Goal: Task Accomplishment & Management: Complete application form

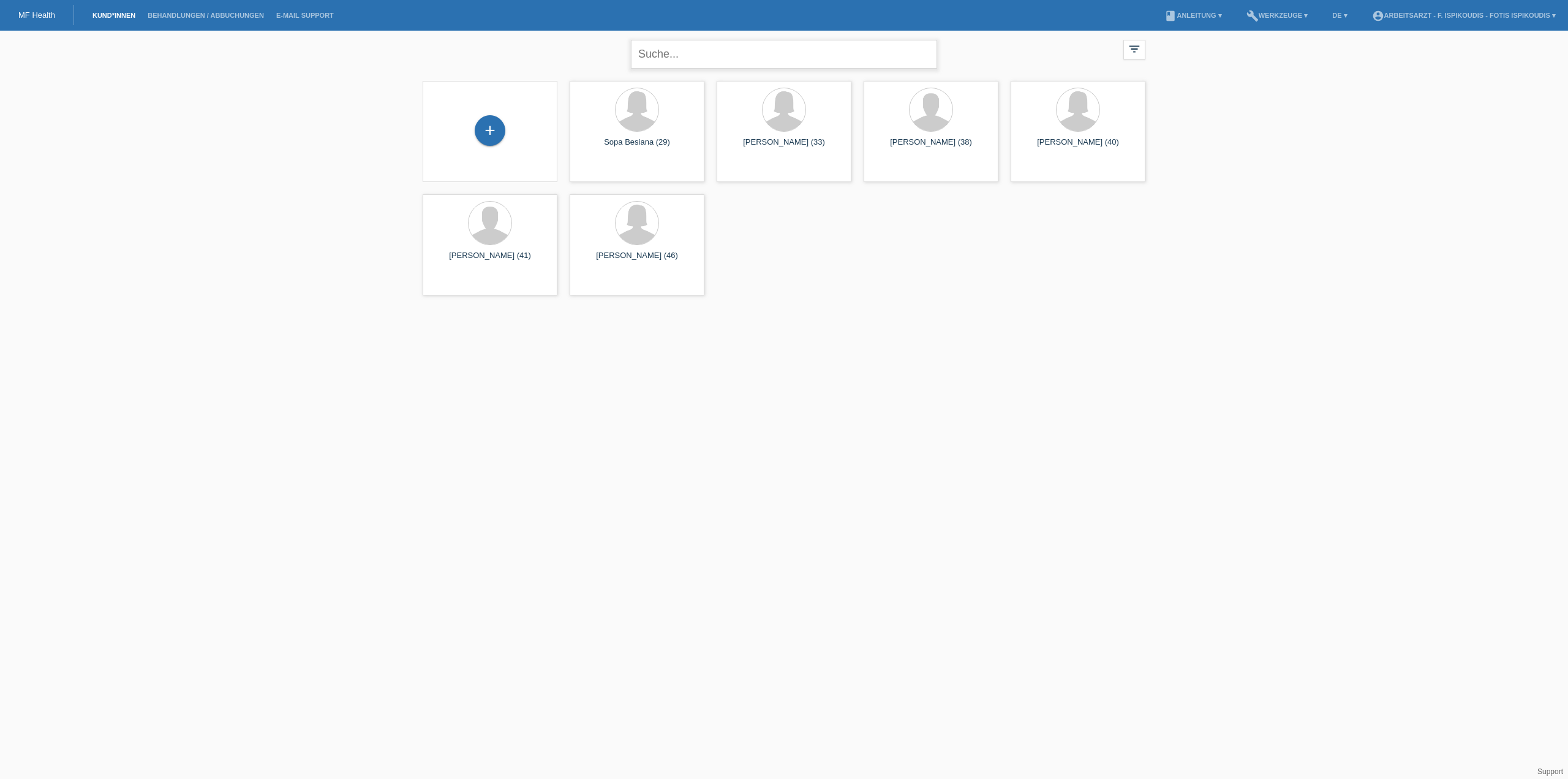
click at [718, 53] on input "text" at bounding box center [784, 55] width 306 height 29
click at [482, 130] on div "+" at bounding box center [490, 130] width 30 height 30
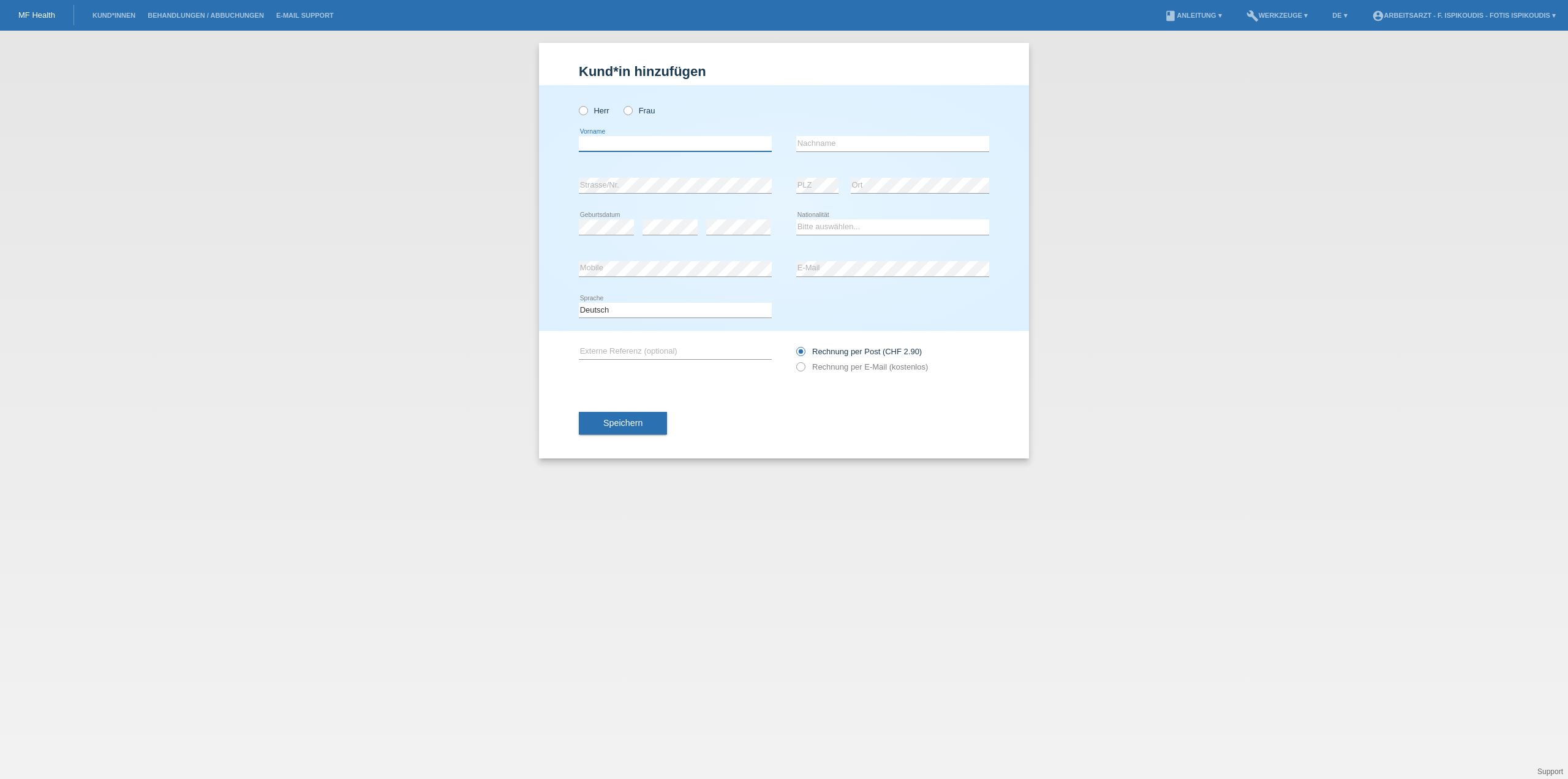
click at [651, 136] on input "text" at bounding box center [675, 143] width 193 height 15
click at [588, 104] on div "Herr Frau" at bounding box center [675, 111] width 193 height 25
click at [591, 108] on label "Herr" at bounding box center [594, 110] width 30 height 9
click at [587, 108] on input "Herr" at bounding box center [583, 110] width 8 height 8
radio input "true"
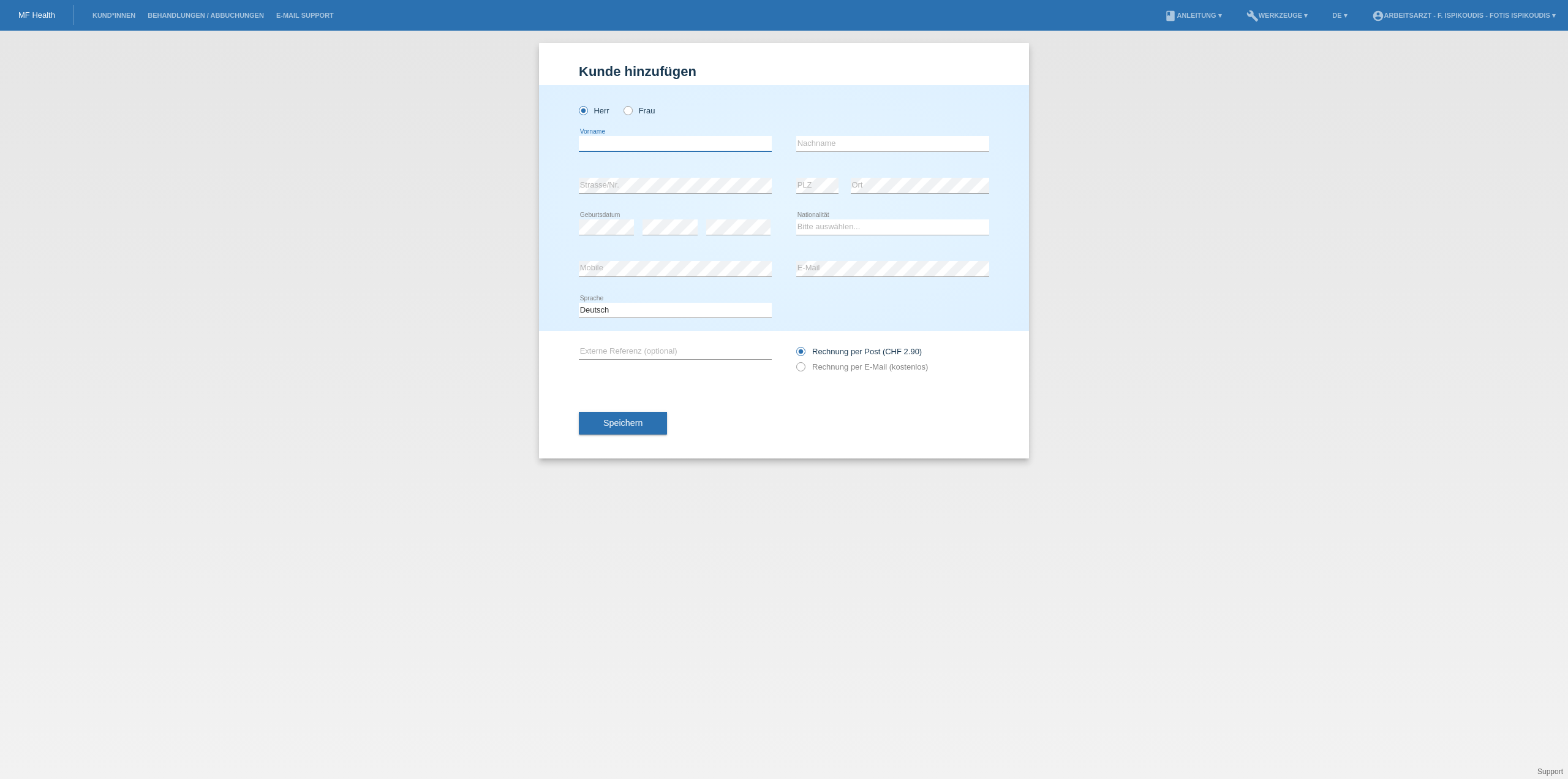
click at [600, 140] on input "text" at bounding box center [675, 143] width 193 height 15
type input "f"
type input "[PERSON_NAME]"
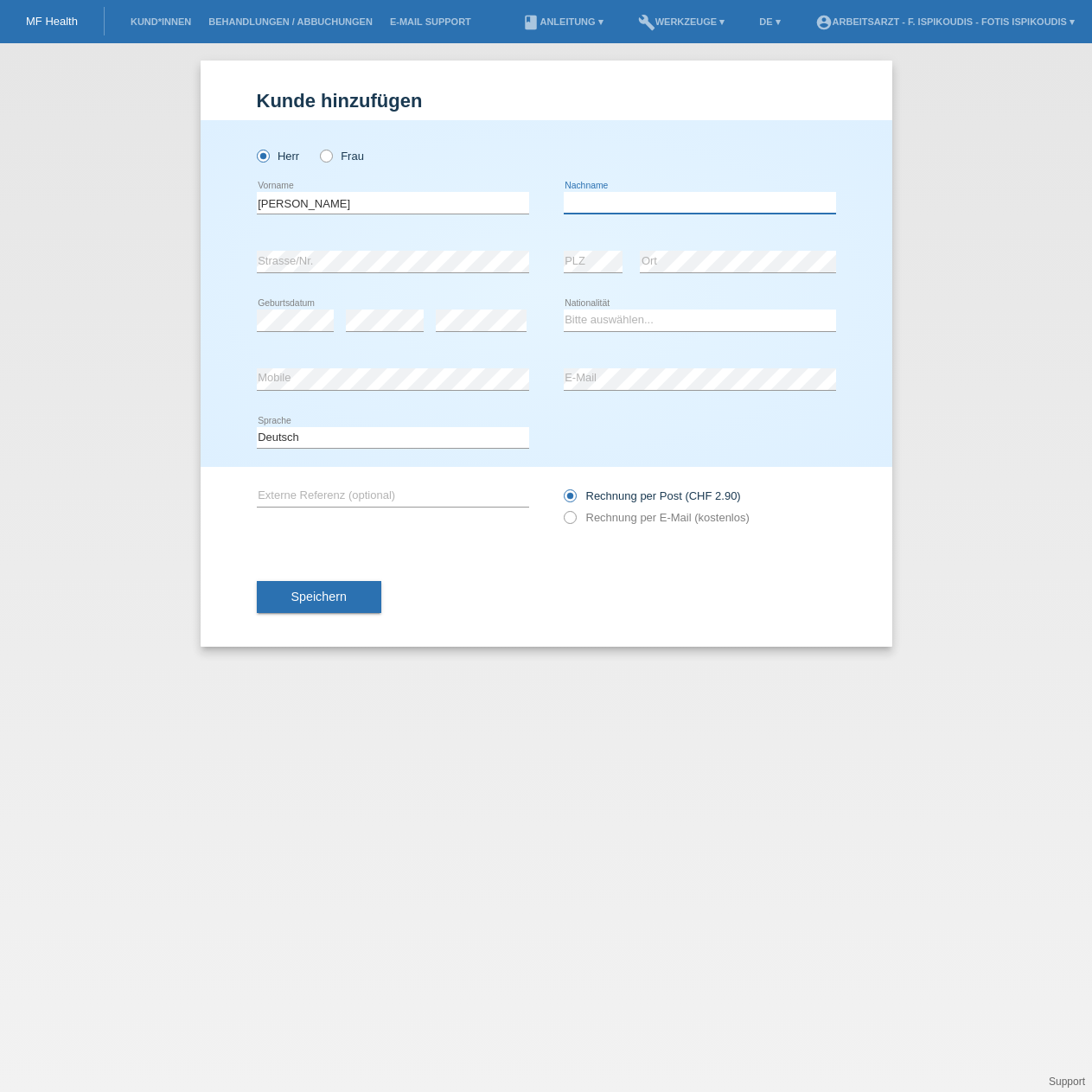
click at [642, 198] on input "text" at bounding box center [699, 202] width 273 height 21
type input "Magitti"
click at [632, 318] on select "Bitte auswählen... Schweiz Deutschland Liechtenstein Österreich ------------ Af…" at bounding box center [699, 319] width 273 height 21
select select "IT"
click at [564, 310] on select "Bitte auswählen... Schweiz Deutschland Liechtenstein Österreich ------------ Af…" at bounding box center [699, 319] width 273 height 21
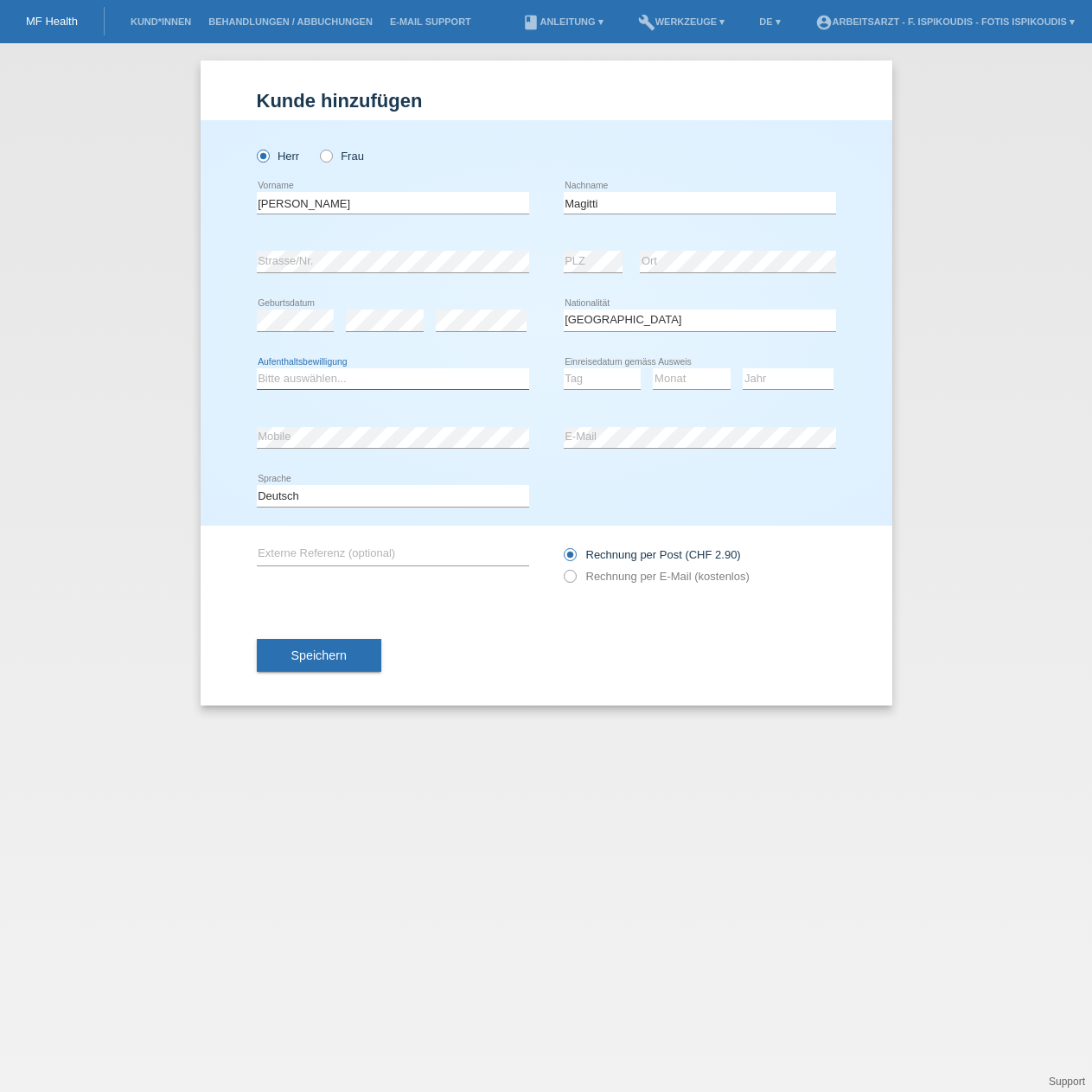
click at [345, 383] on select "Bitte auswählen... C B B - Flüchtlingsstatus Andere" at bounding box center [393, 378] width 273 height 21
select select "B"
click at [257, 368] on select "Bitte auswählen... C B B - Flüchtlingsstatus Andere" at bounding box center [393, 378] width 273 height 21
click at [628, 372] on select "Tag 01 02 03 04 05 06 07 08 09 10 11" at bounding box center [603, 378] width 78 height 21
select select "01"
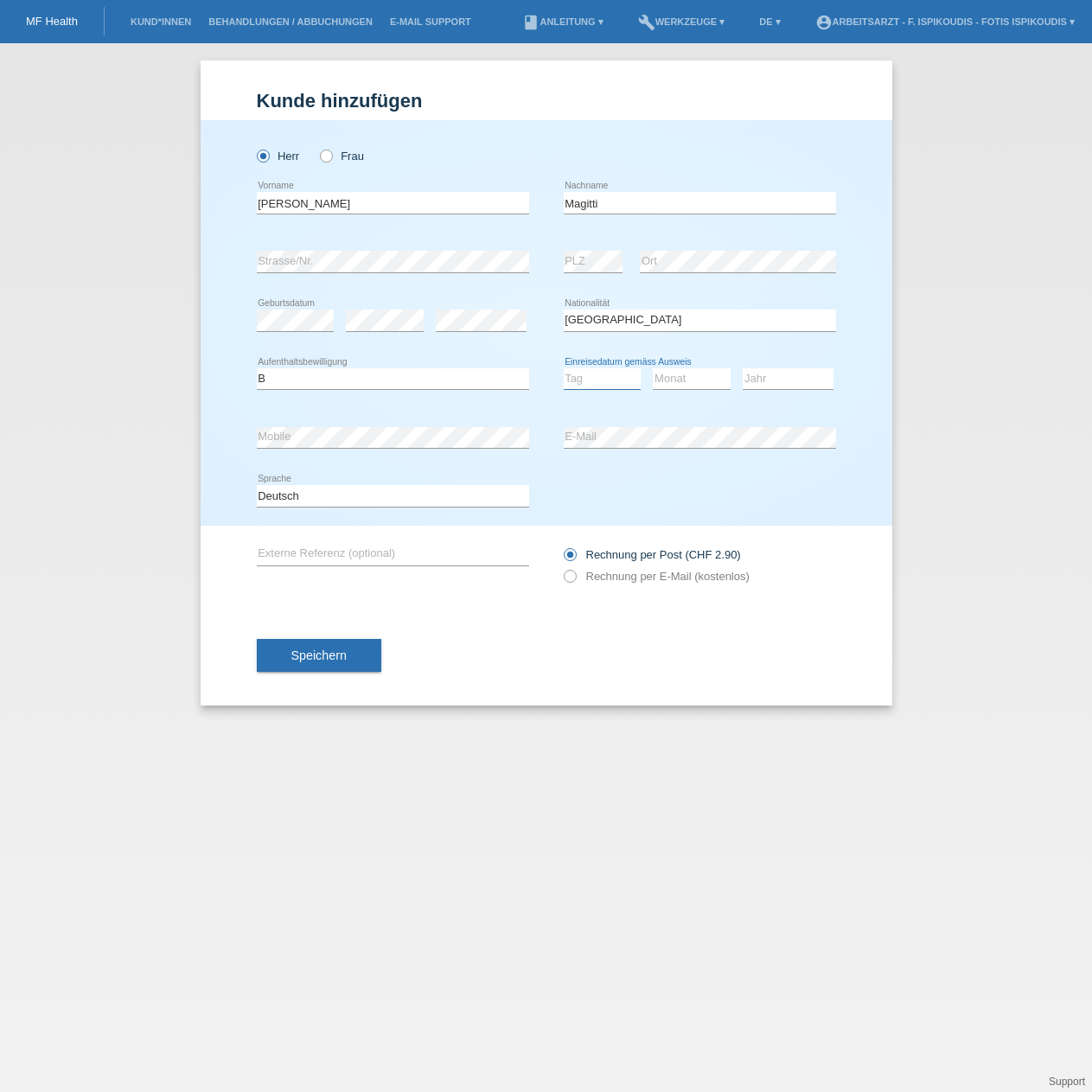
click at [564, 368] on select "Tag 01 02 03 04 05 06 07 08 09 10 11" at bounding box center [603, 378] width 78 height 21
click at [693, 382] on select "Monat 01 02 03 04 05 06 07 08 09 10 11" at bounding box center [692, 378] width 78 height 21
click at [601, 377] on select "Tag 01 02 03 04 05 06 07 08 09 10 11" at bounding box center [603, 378] width 78 height 21
click at [667, 384] on select "Monat 01 02 03 04 05 06 07 08 09 10 11" at bounding box center [692, 378] width 78 height 21
click at [606, 373] on select "Tag 01 02 03 04 05 06 07 08 09 10 11" at bounding box center [603, 378] width 78 height 21
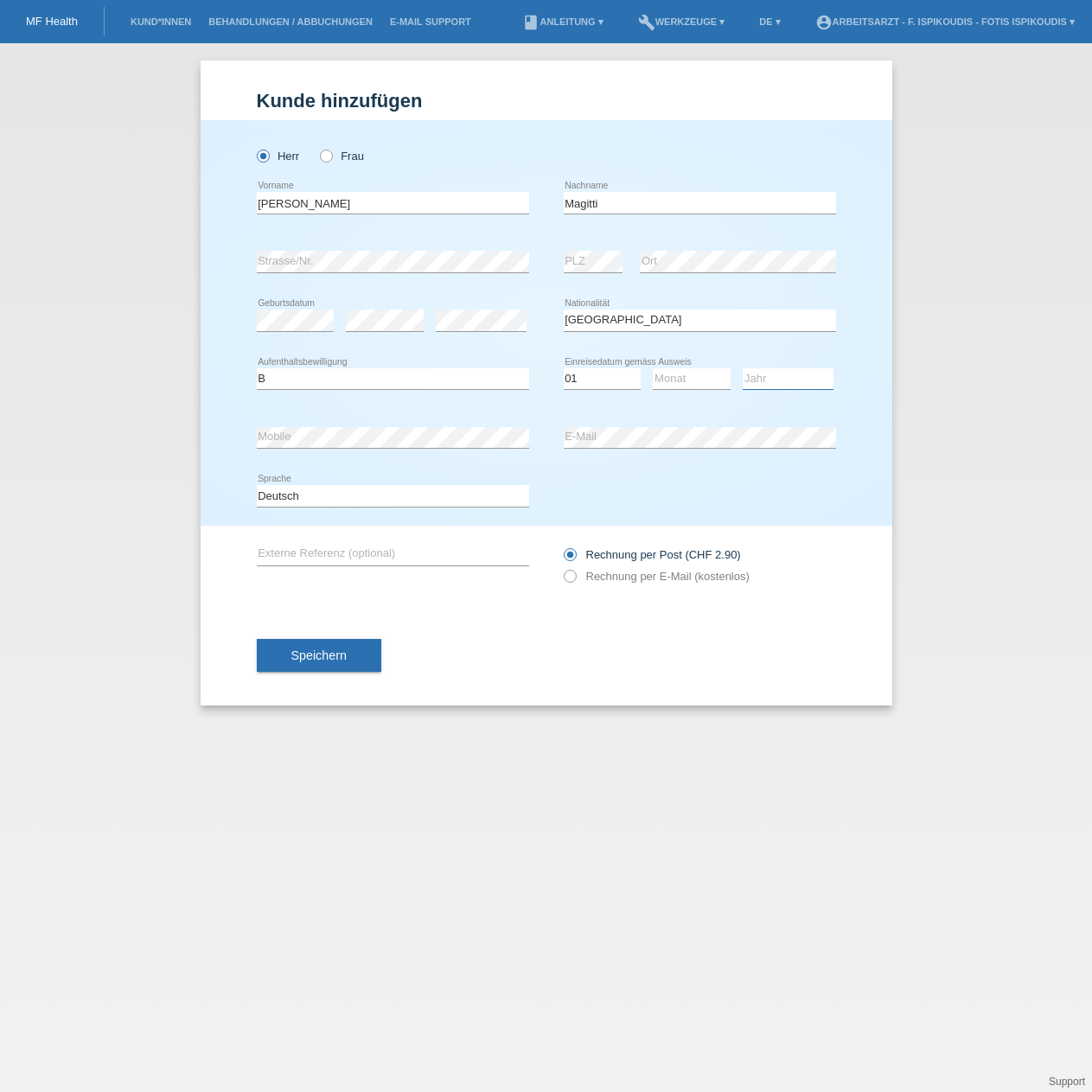
click at [777, 383] on select "Jahr 2025 2024 2023 2022 2021 2020 2019 2018 2017 2016 2015 2014 2013 2012 2011…" at bounding box center [787, 378] width 91 height 21
select select "2023"
click at [742, 368] on select "Jahr 2025 2024 2023 2022 2021 2020 2019 2018 2017 2016 2015 2014 2013 2012 2011…" at bounding box center [787, 378] width 91 height 21
click at [679, 376] on div "Monat 01 02 03 04 05 06 07 08 09 10 11 12 error" at bounding box center [692, 379] width 78 height 59
click at [678, 377] on select "Monat 01 02 03 04 05 06 07 08 09 10 11" at bounding box center [692, 378] width 78 height 21
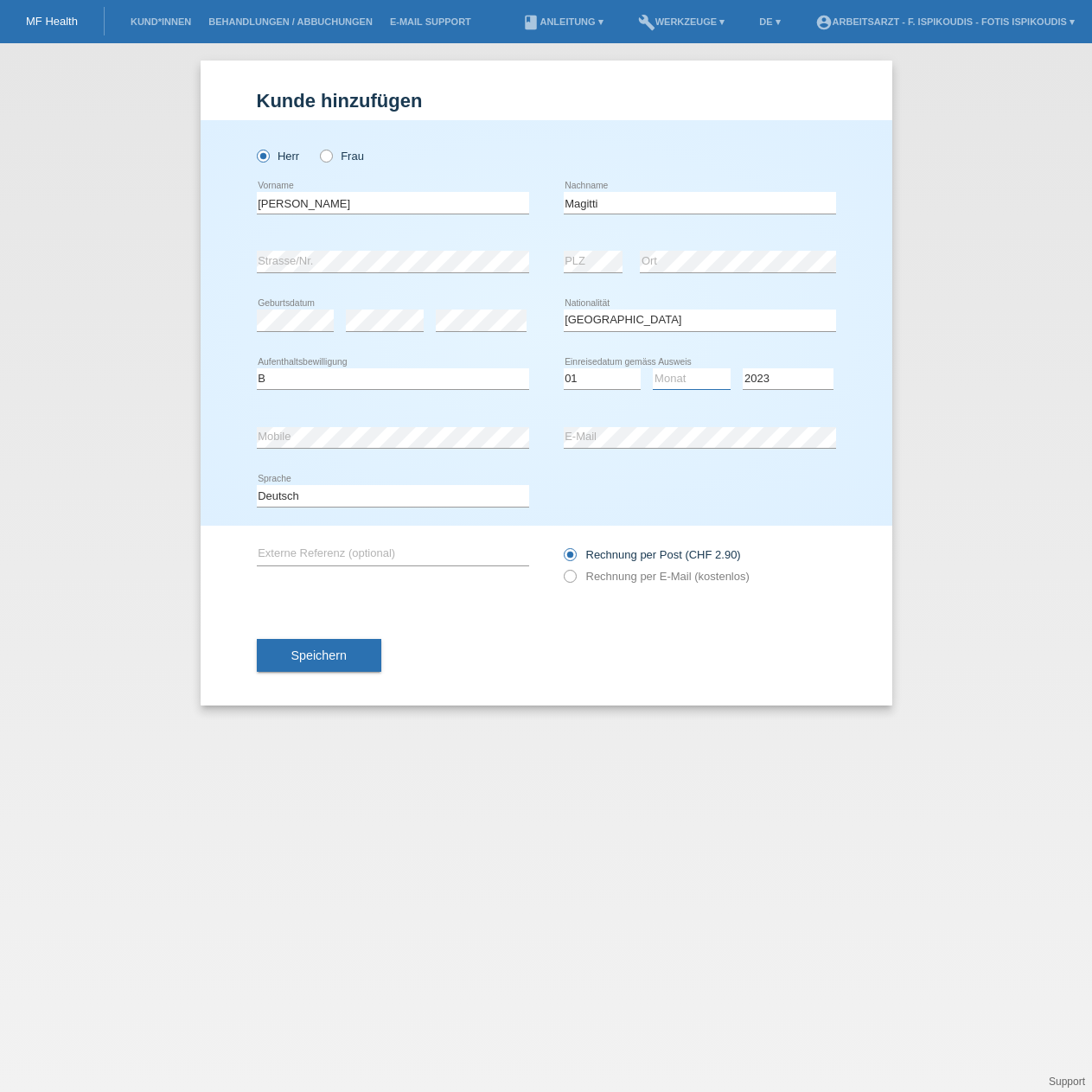
select select "01"
click at [652, 368] on select "Monat 01 02 03 04 05 06 07 08 09 10 11" at bounding box center [692, 378] width 78 height 21
click at [585, 383] on select "Tag 01 02 03 04 05 06 07 08 09 10 11" at bounding box center [603, 378] width 78 height 21
click at [564, 368] on select "Tag 01 02 03 04 05 06 07 08 09 10 11" at bounding box center [603, 378] width 78 height 21
click at [409, 419] on div "error Mobile" at bounding box center [393, 438] width 273 height 59
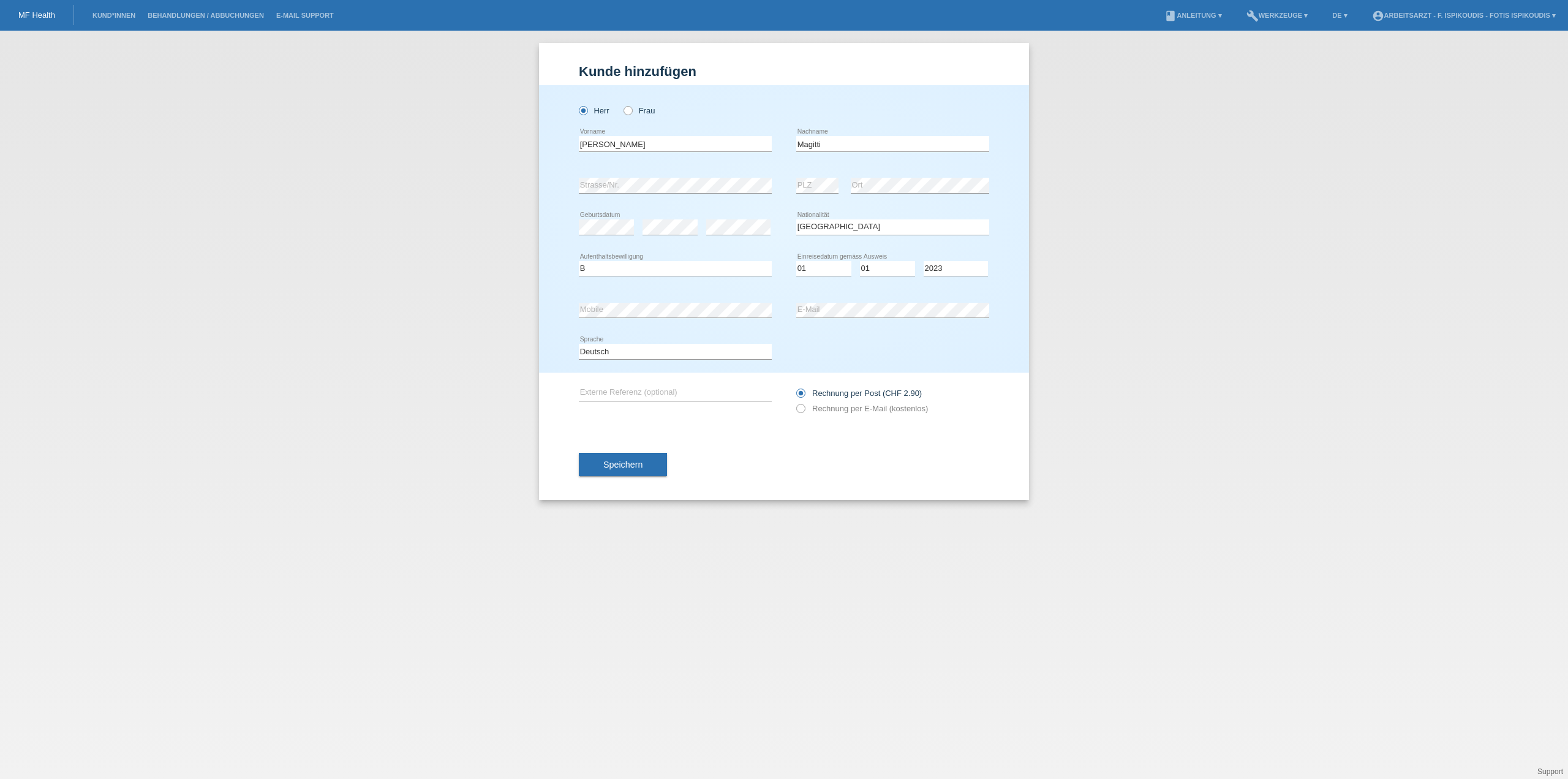
click at [849, 299] on div "error E-Mail" at bounding box center [892, 310] width 193 height 42
click at [838, 409] on label "Rechnung per E-Mail (kostenlos)" at bounding box center [862, 408] width 132 height 9
click at [804, 409] on input "Rechnung per E-Mail (kostenlos)" at bounding box center [800, 411] width 8 height 15
radio input "true"
click at [627, 465] on span "Speichern" at bounding box center [623, 465] width 39 height 10
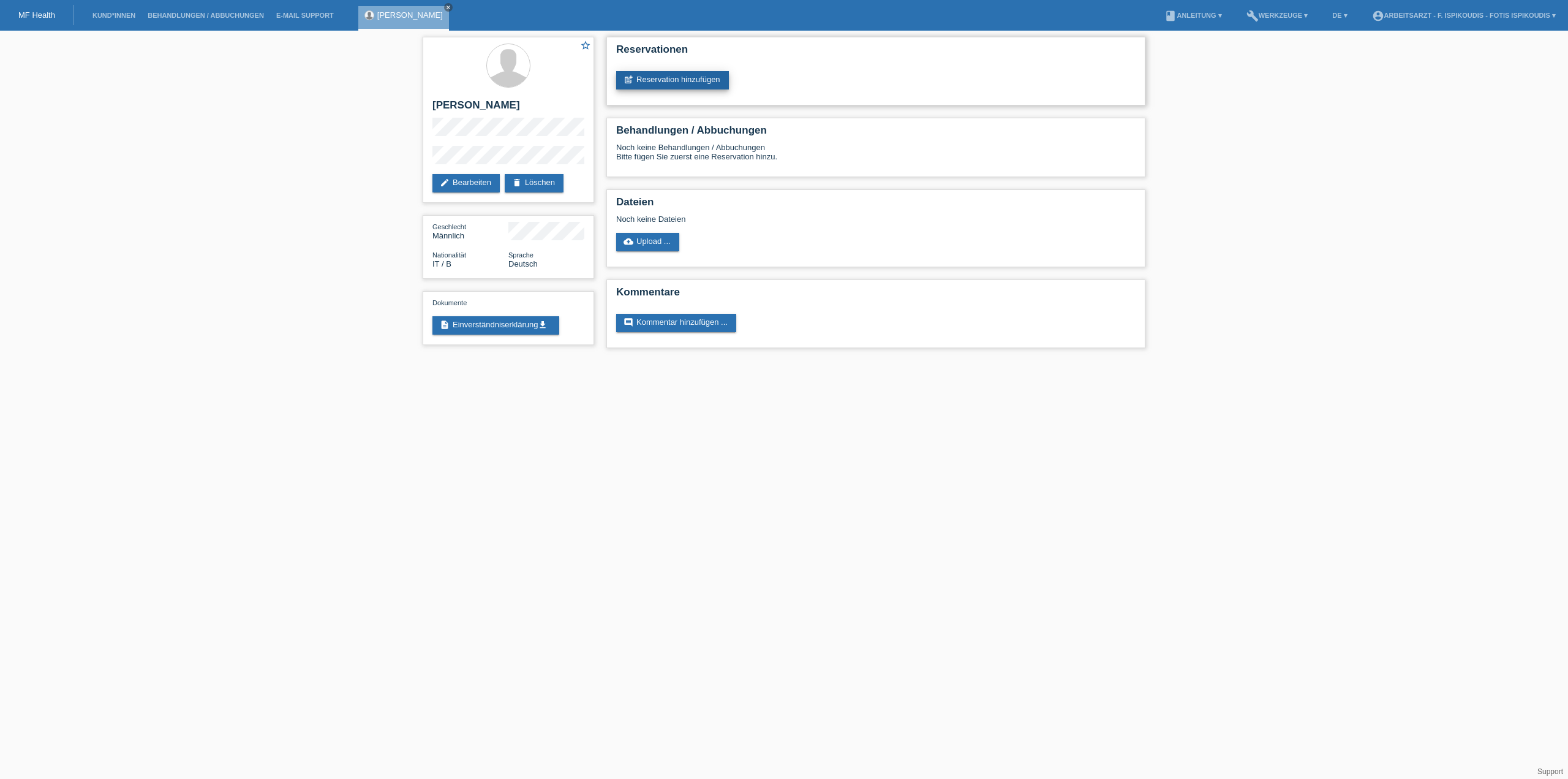
click at [668, 84] on link "post_add Reservation hinzufügen" at bounding box center [672, 80] width 113 height 19
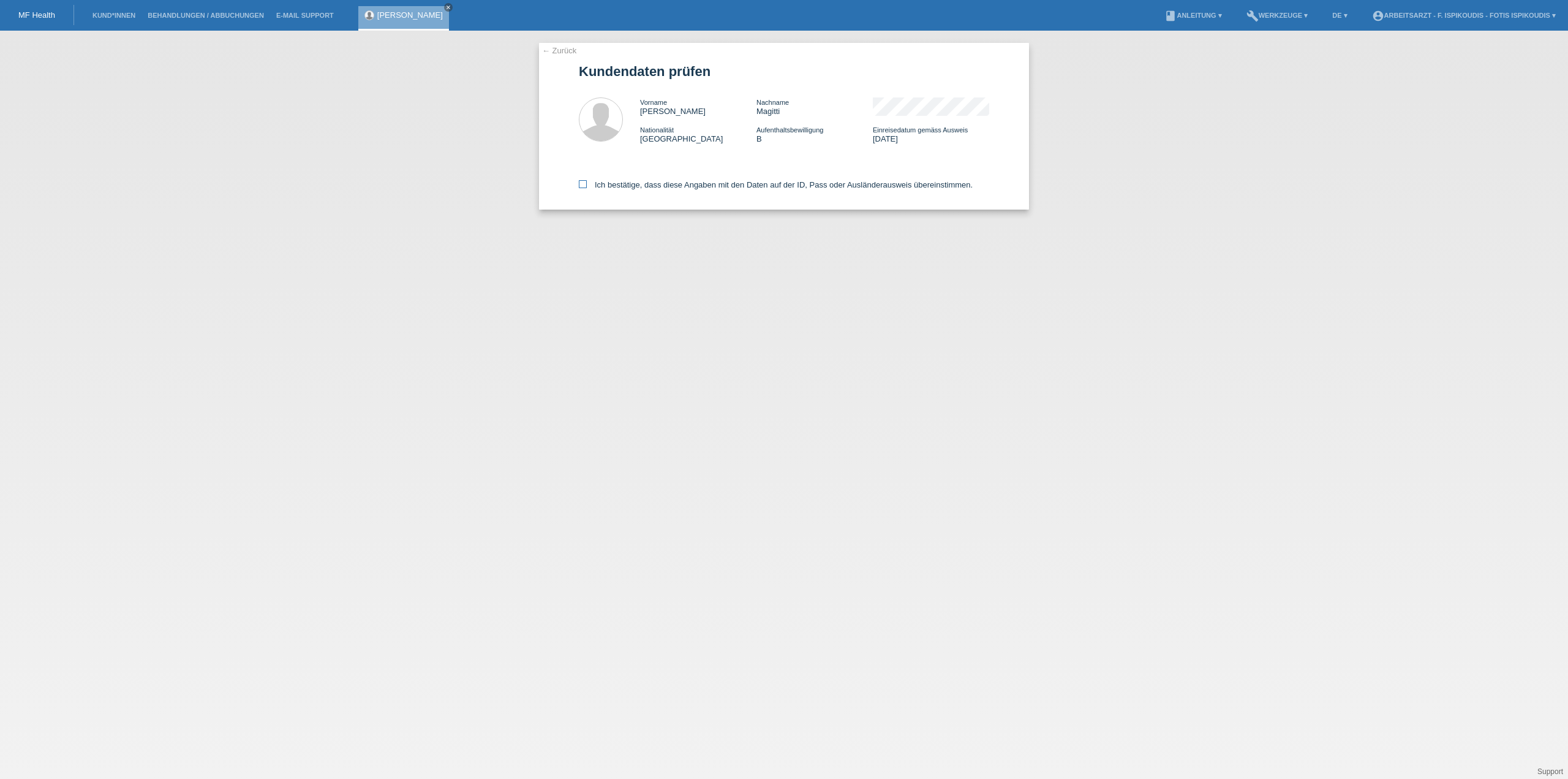
click at [661, 187] on label "Ich bestätige, dass diese Angaben mit den Daten auf der ID, Pass oder Ausländer…" at bounding box center [775, 184] width 394 height 9
click at [587, 187] on input "Ich bestätige, dass diese Angaben mit den Daten auf der ID, Pass oder Ausländer…" at bounding box center [583, 184] width 8 height 8
checkbox input "true"
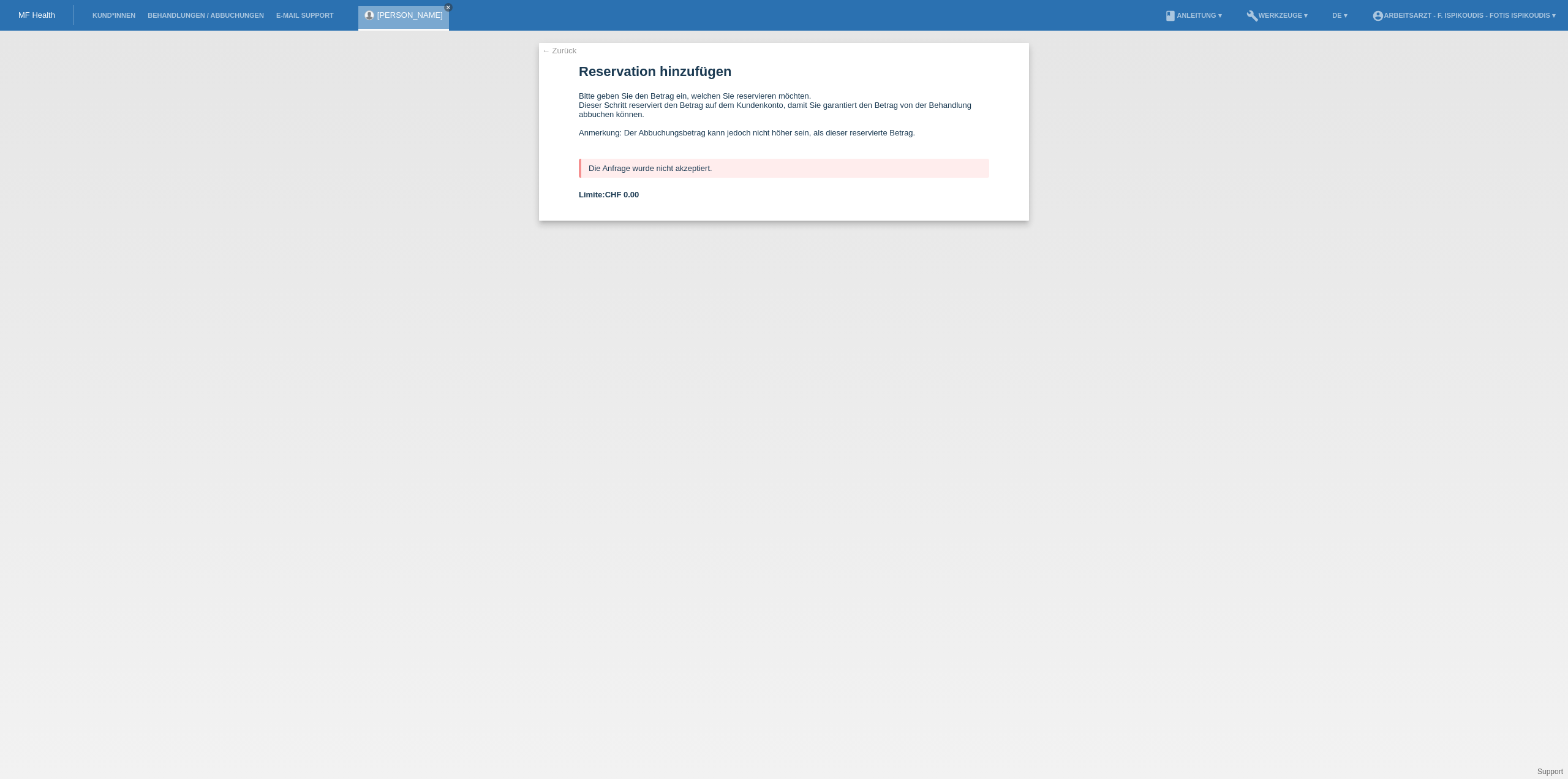
click at [567, 48] on link "← Zurück" at bounding box center [559, 50] width 35 height 9
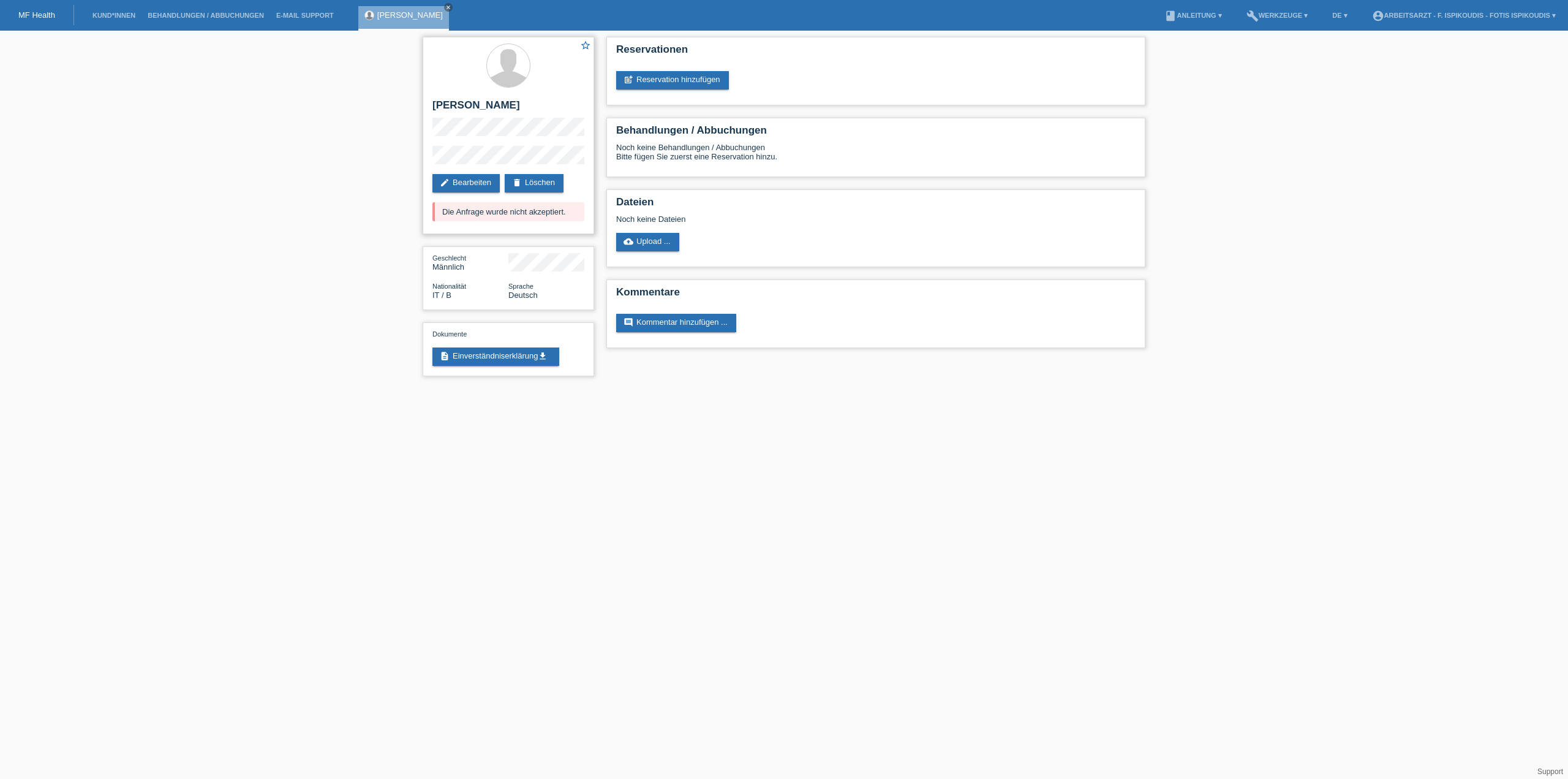
click at [425, 120] on div "star_border [PERSON_NAME] edit Bearbeiten delete Löschen Die Anfrage wurde nich…" at bounding box center [509, 135] width 172 height 197
click at [556, 136] on div "star_border [PERSON_NAME] edit Bearbeiten delete Löschen Die Anfrage wurde nich…" at bounding box center [509, 135] width 172 height 197
click at [424, 119] on div "star_border [PERSON_NAME] edit Bearbeiten delete Löschen Die Anfrage wurde nich…" at bounding box center [509, 135] width 172 height 197
